Goal: Task Accomplishment & Management: Manage account settings

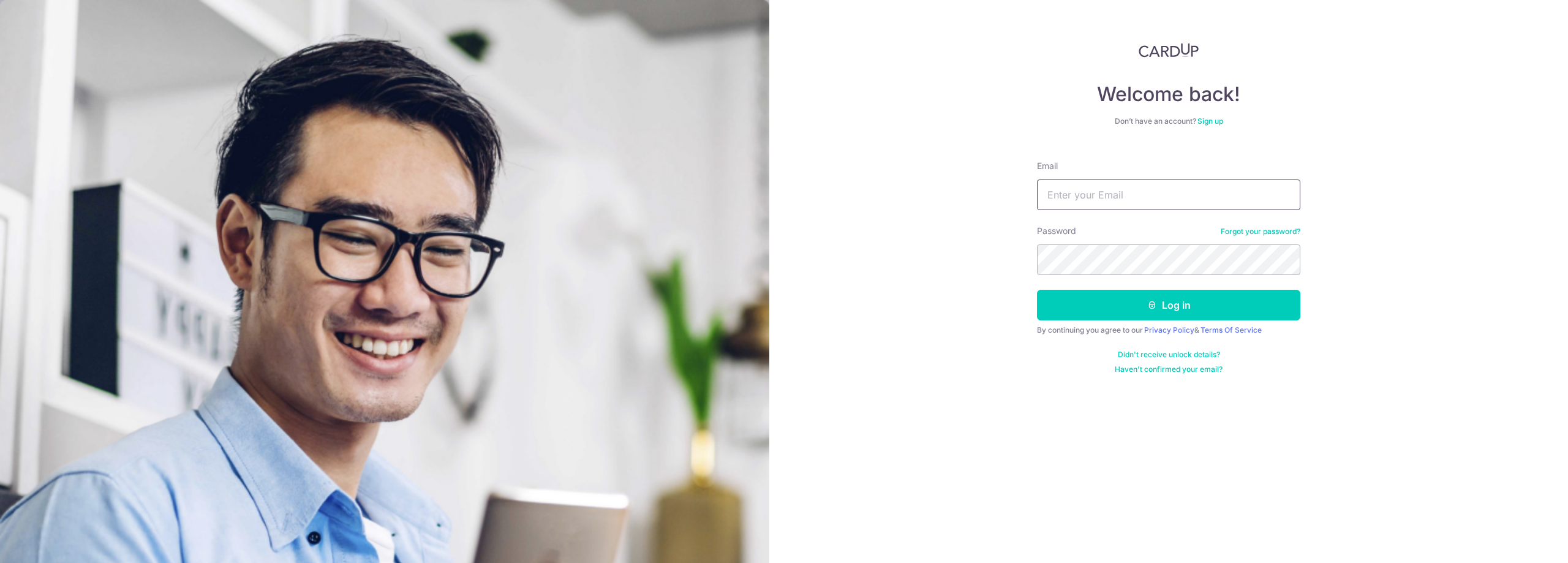
click at [1132, 199] on input "Email" at bounding box center [1168, 194] width 263 height 31
click at [1171, 144] on div "Welcome back! Don’t have an account? Sign up Email Password Forgot your passwor…" at bounding box center [1168, 208] width 263 height 332
click at [1180, 195] on input "Email" at bounding box center [1168, 194] width 263 height 31
type input "[EMAIL_ADDRESS][DOMAIN_NAME]"
click at [1037, 290] on button "Log in" at bounding box center [1168, 305] width 263 height 31
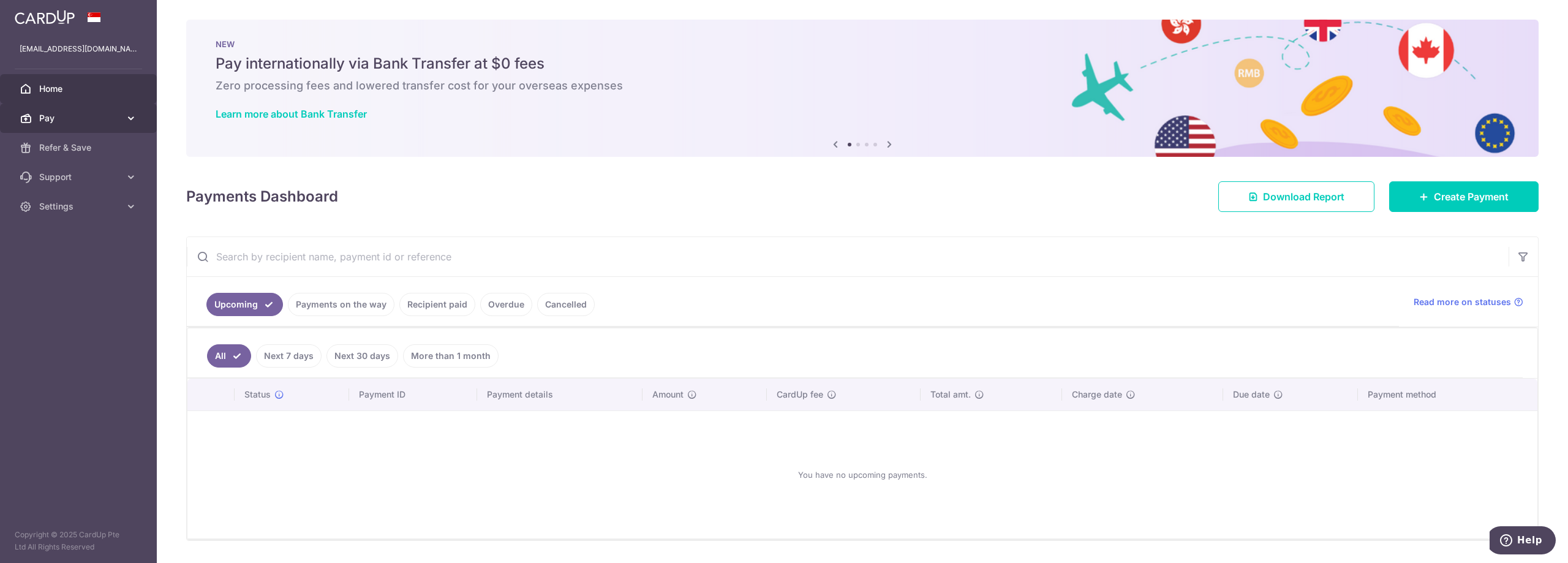
click at [131, 117] on icon at bounding box center [131, 118] width 12 height 12
click at [129, 278] on icon at bounding box center [131, 280] width 12 height 12
click at [122, 390] on link "Settings" at bounding box center [78, 383] width 157 height 29
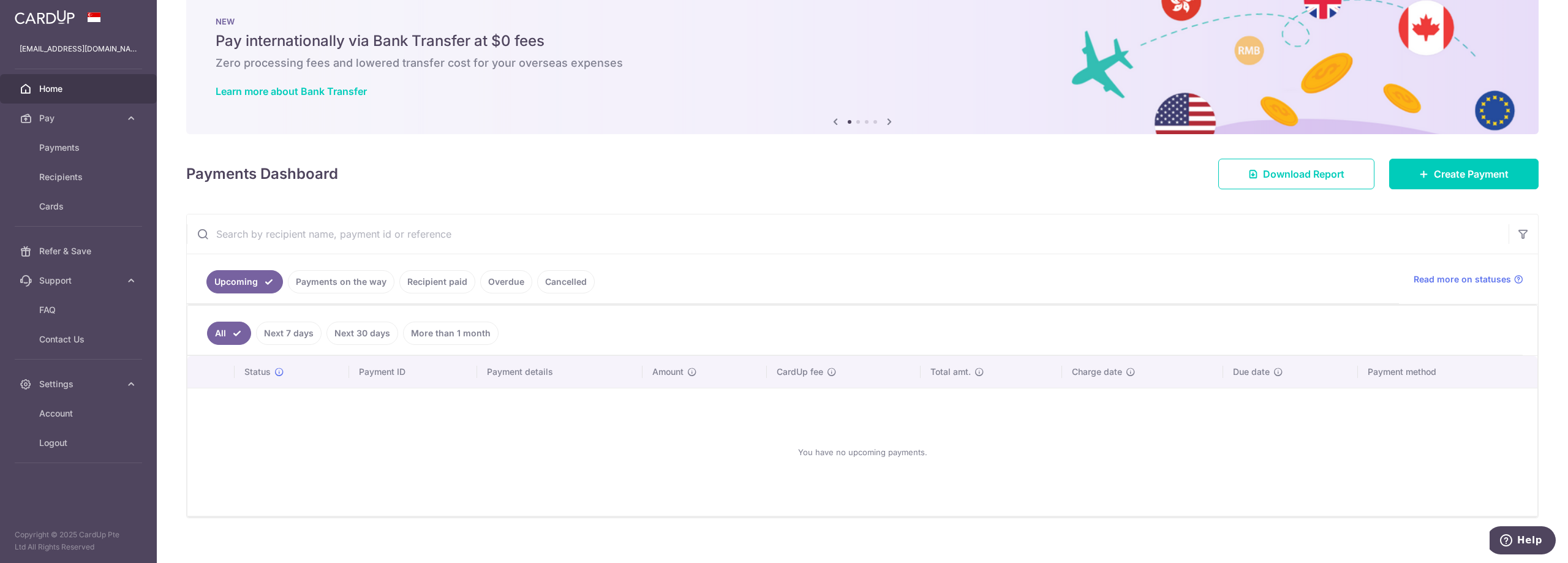
scroll to position [35, 0]
